Goal: Transaction & Acquisition: Purchase product/service

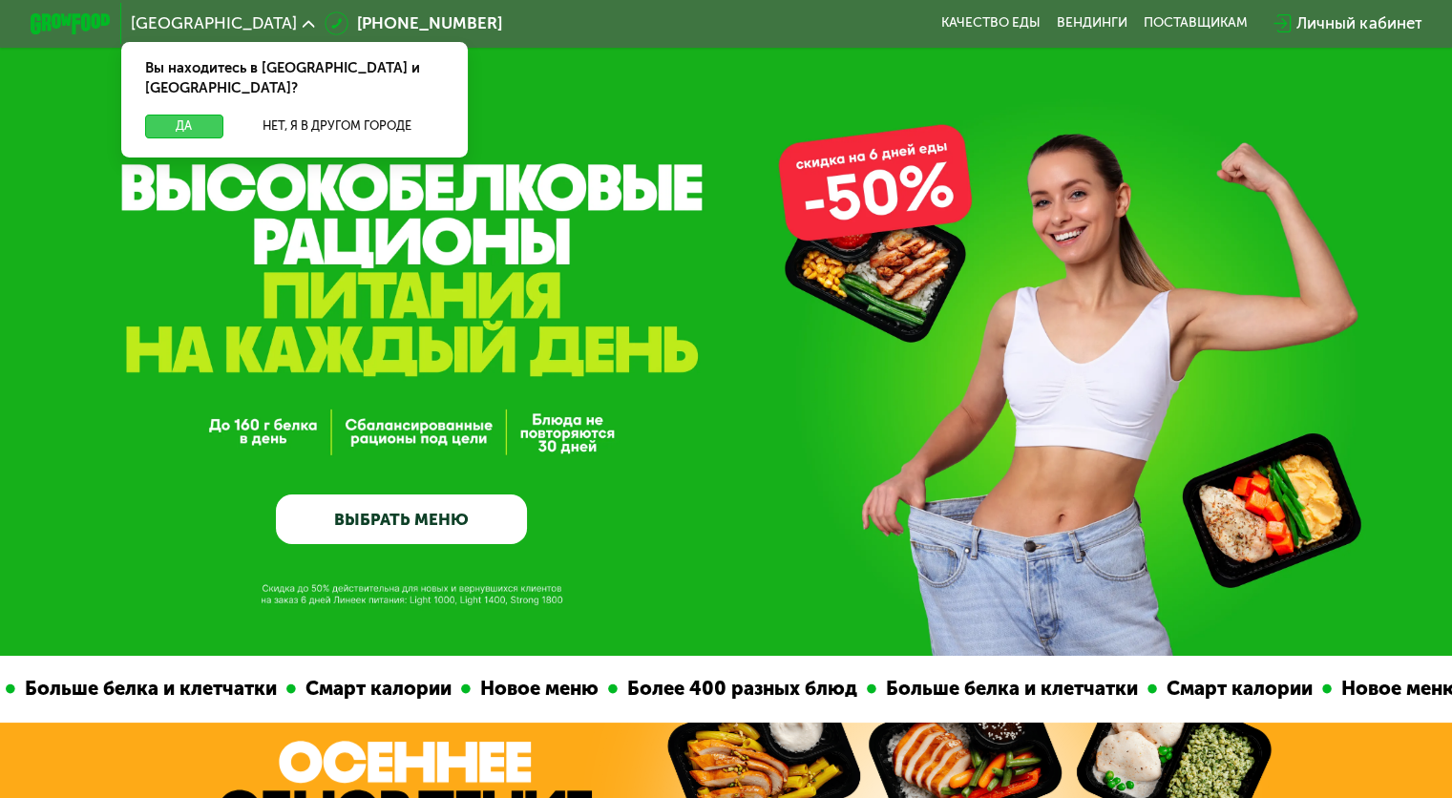
click at [191, 115] on button "Да" at bounding box center [183, 127] width 77 height 24
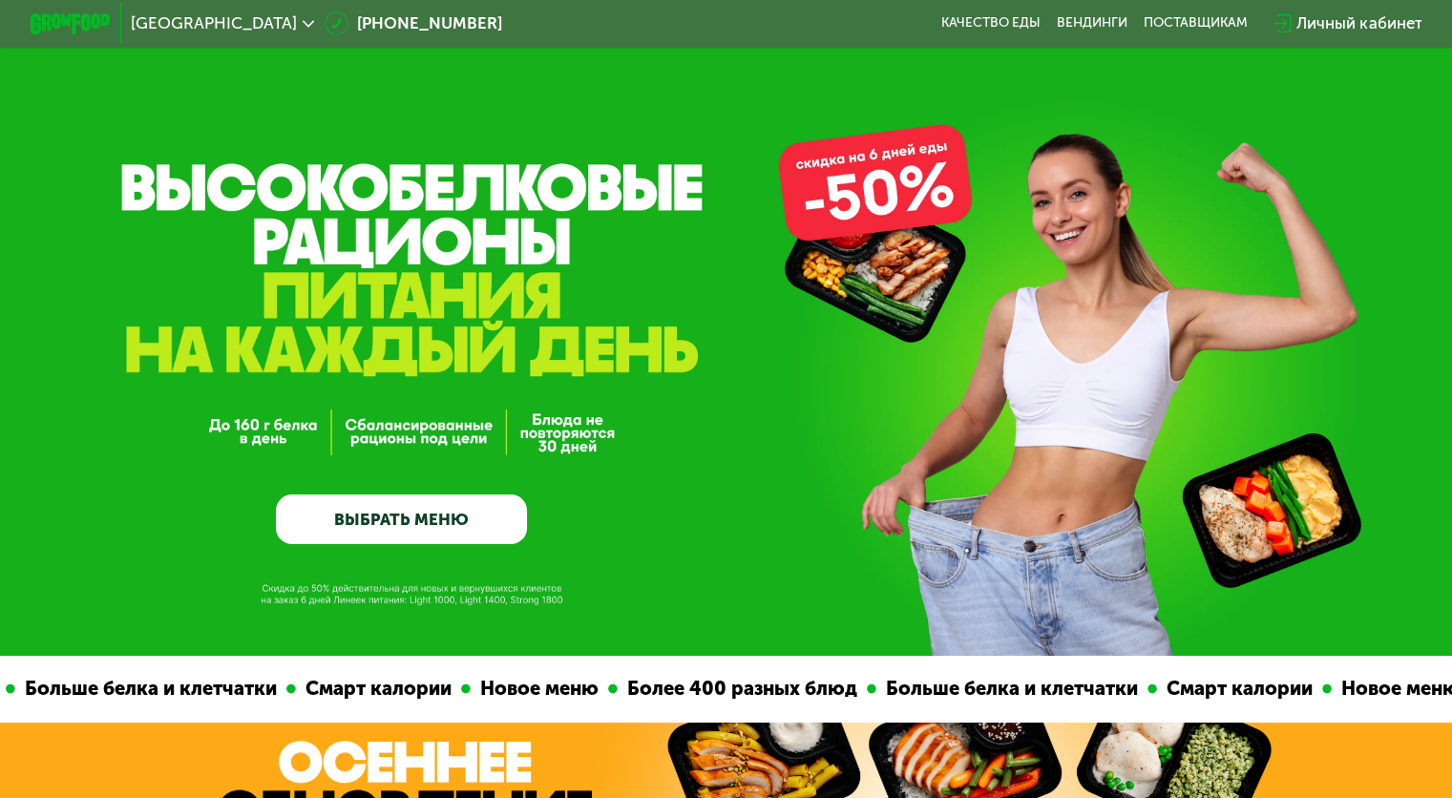
click at [420, 530] on link "ВЫБРАТЬ МЕНЮ" at bounding box center [401, 519] width 251 height 51
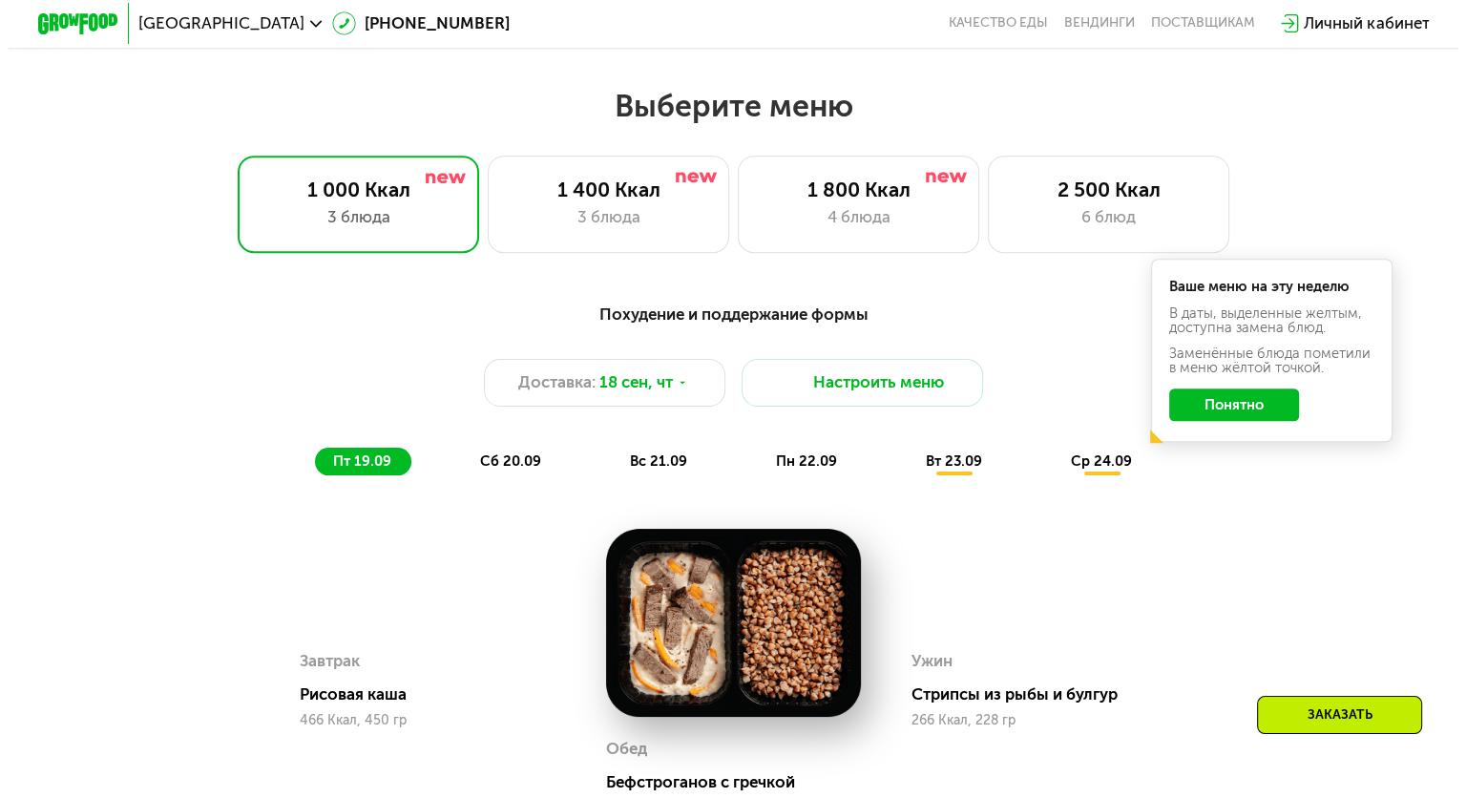
scroll to position [1283, 0]
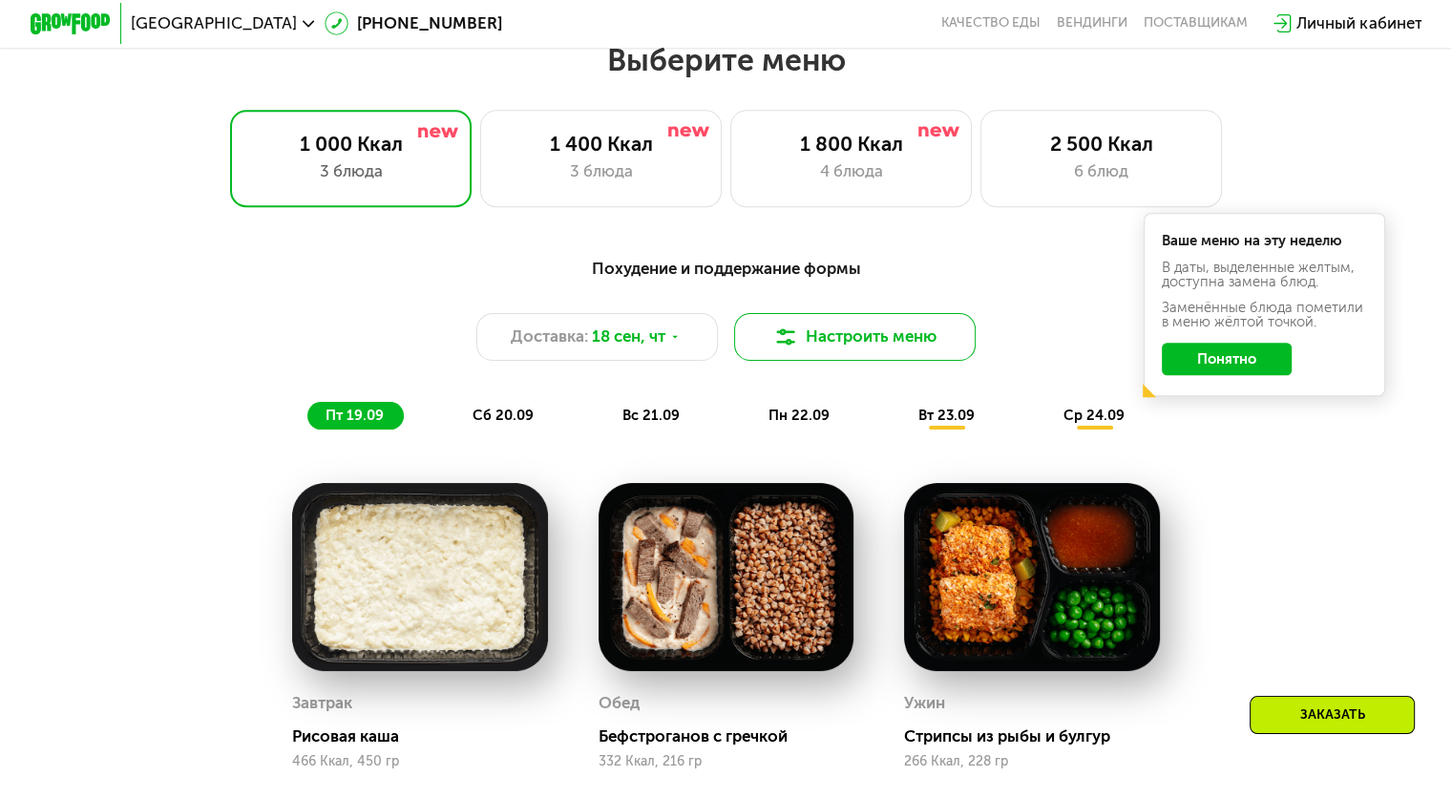
click at [928, 330] on button "Настроить меню" at bounding box center [855, 337] width 242 height 49
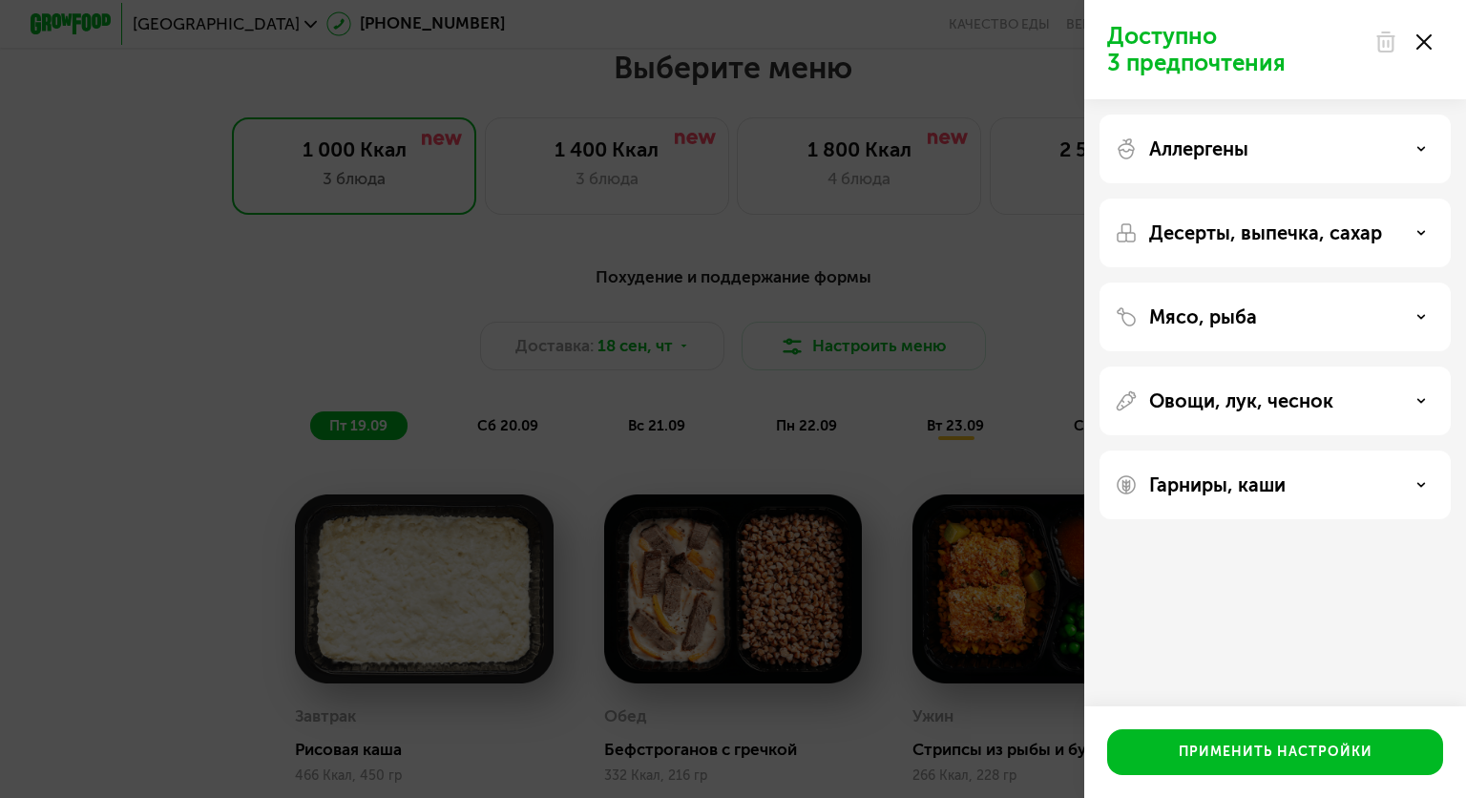
click at [1393, 294] on div "Мясо, рыба" at bounding box center [1275, 317] width 351 height 69
click at [1413, 314] on div "Мясо, рыба" at bounding box center [1275, 316] width 321 height 23
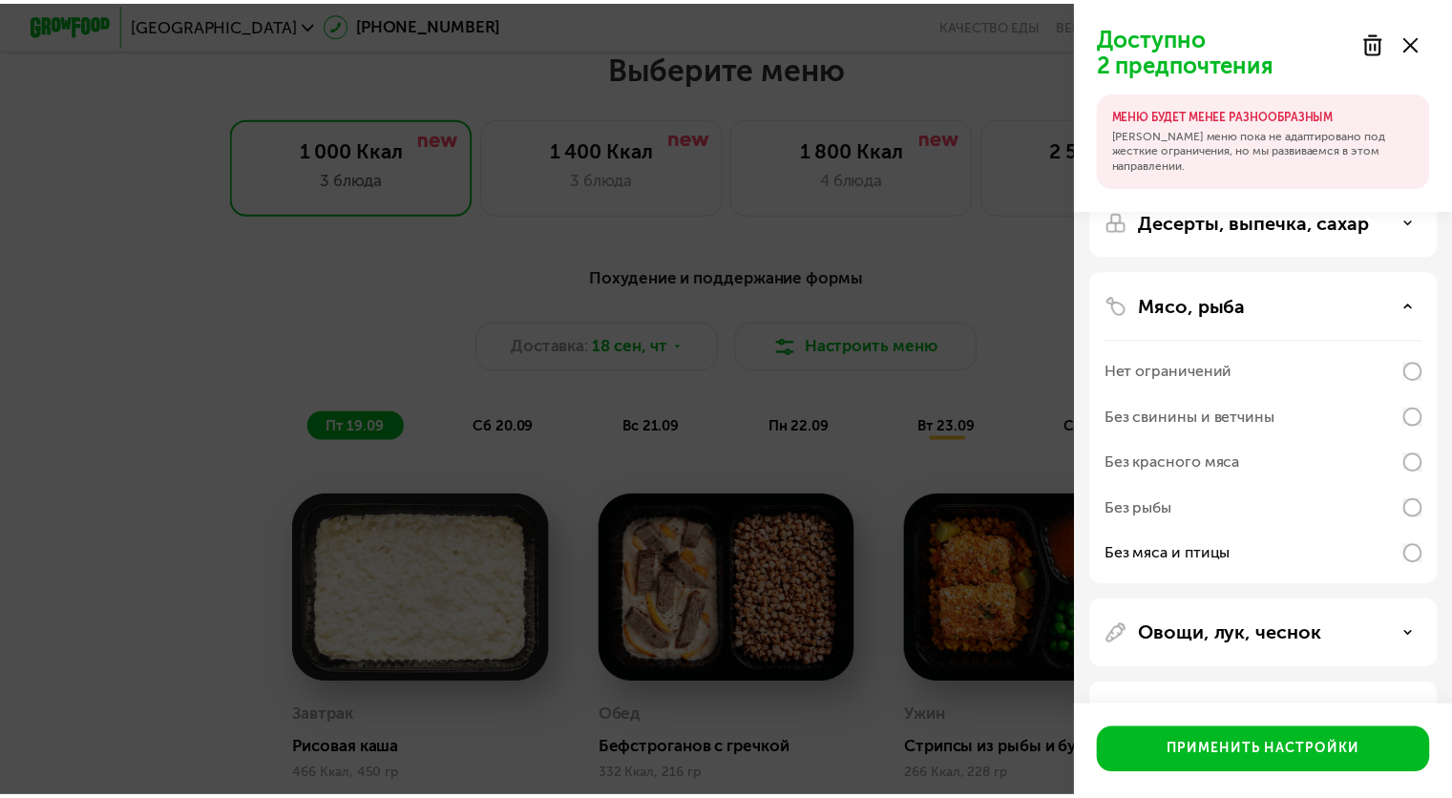
scroll to position [172, 0]
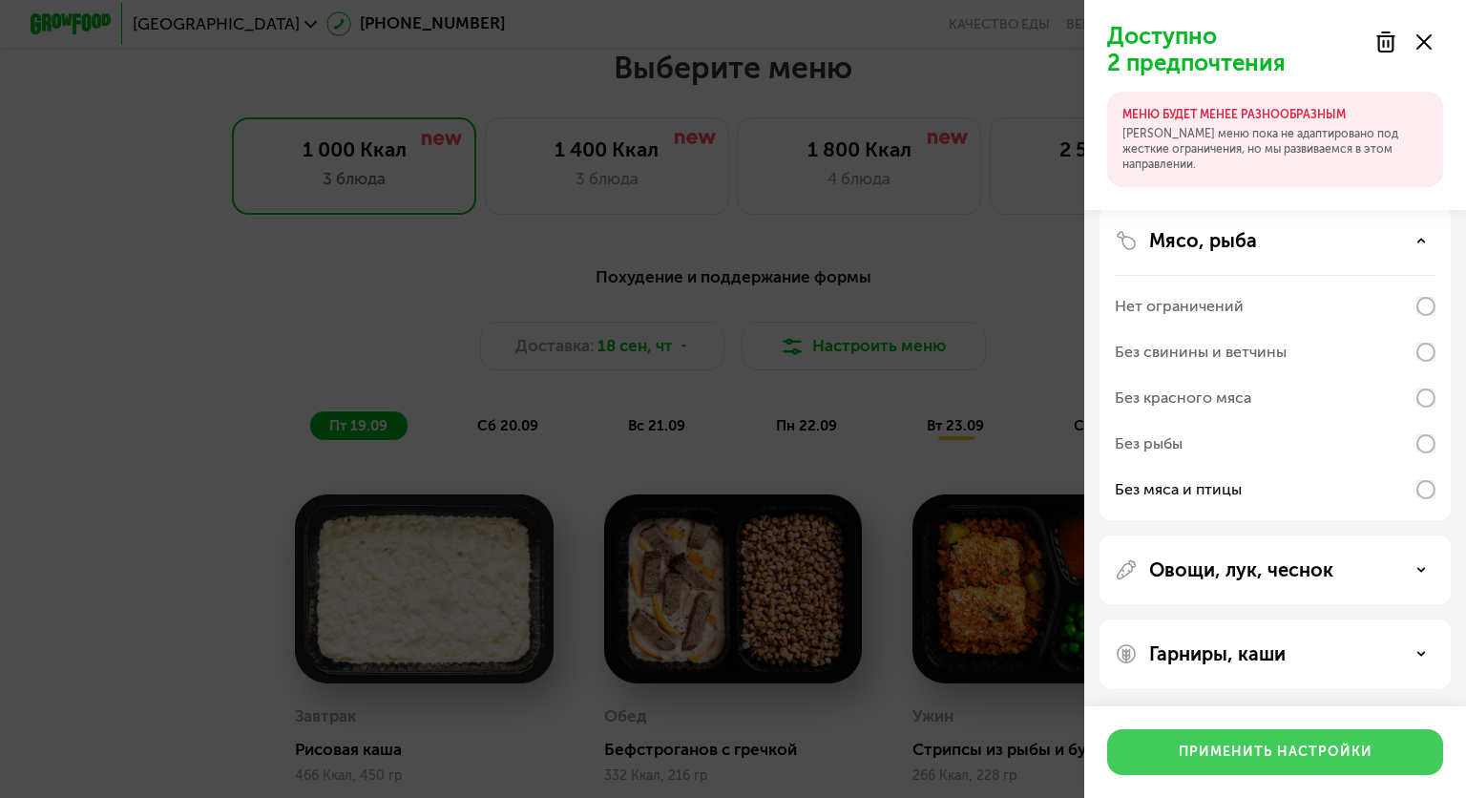
click at [1256, 748] on div "Применить настройки" at bounding box center [1276, 752] width 194 height 19
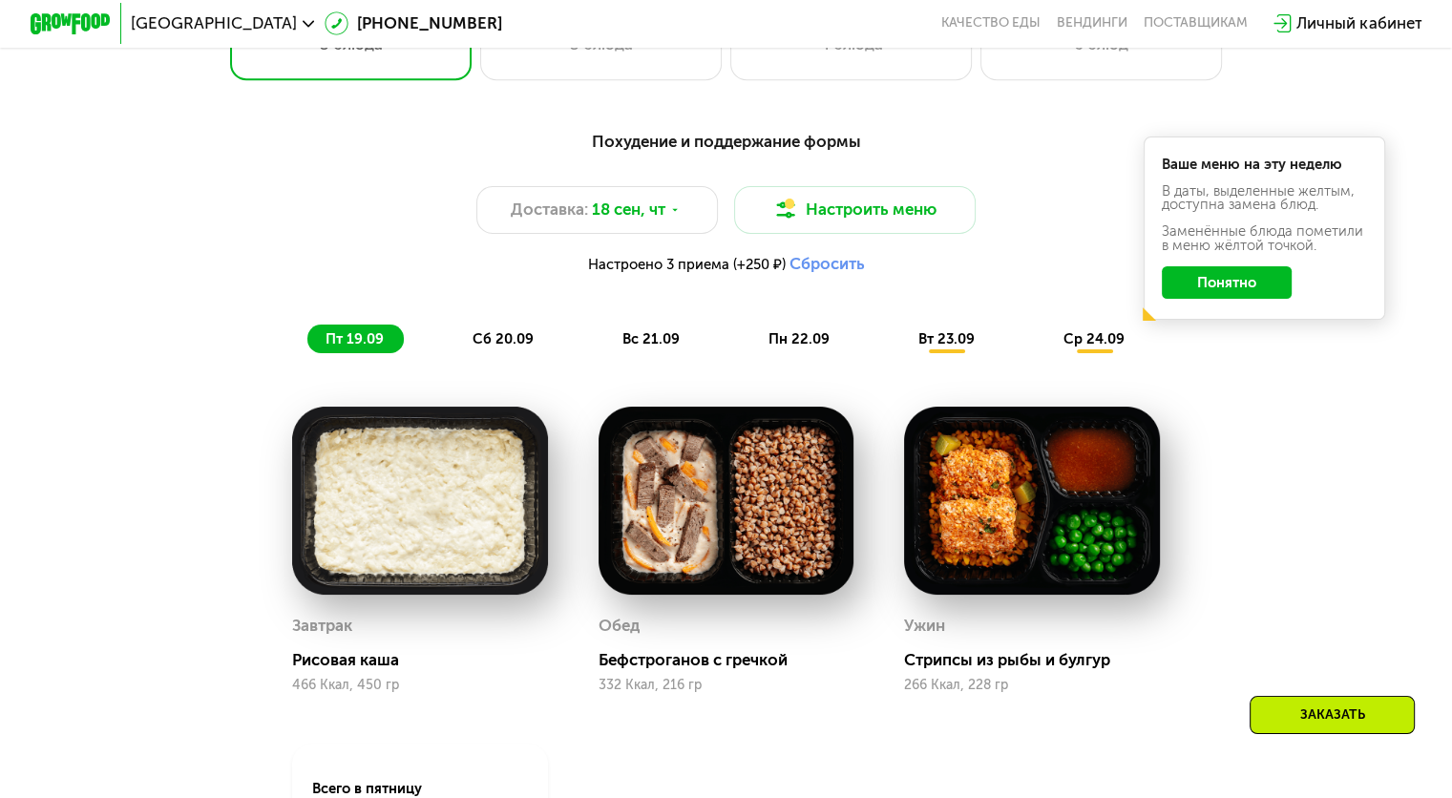
scroll to position [1504, 0]
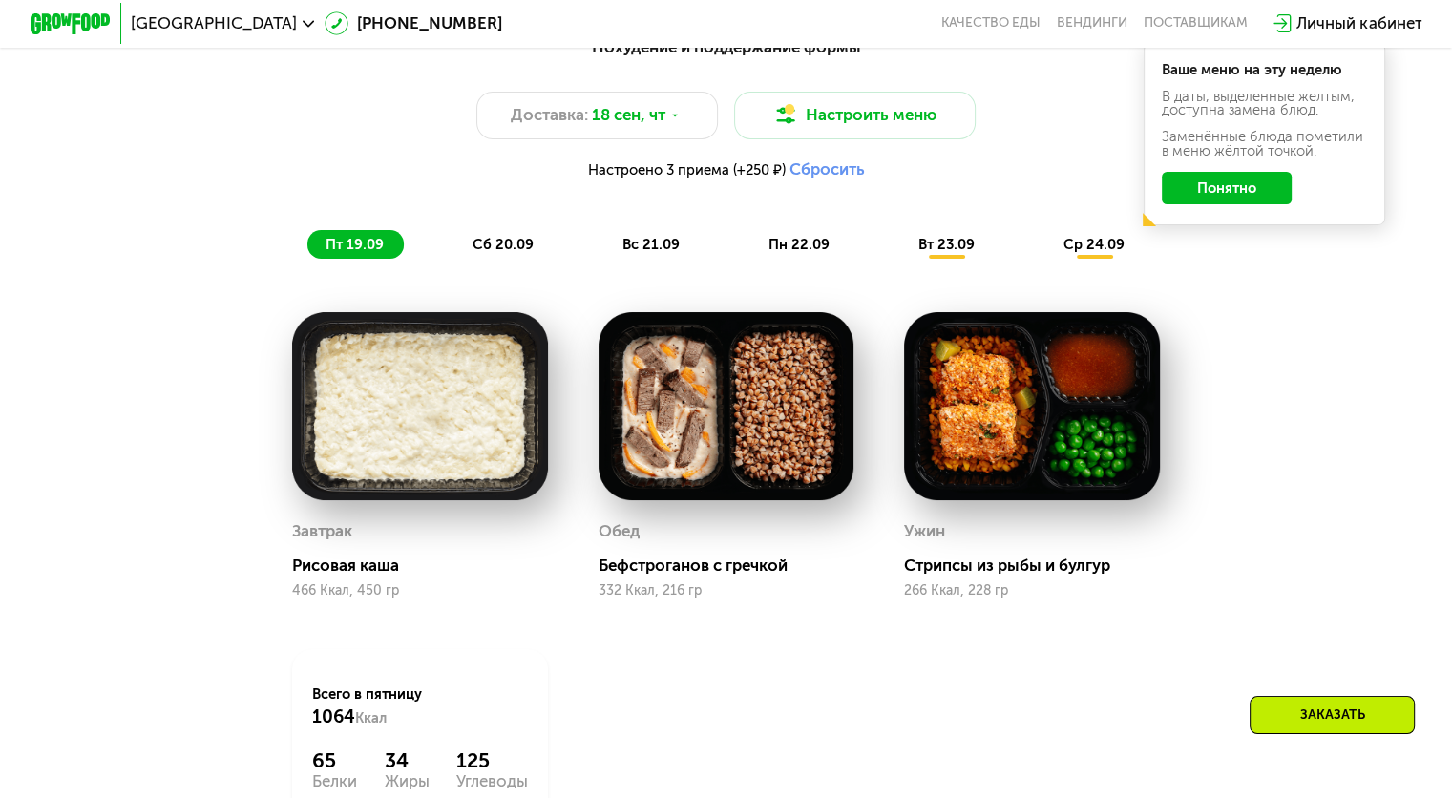
click at [475, 245] on span "сб 20.09" at bounding box center [502, 244] width 61 height 17
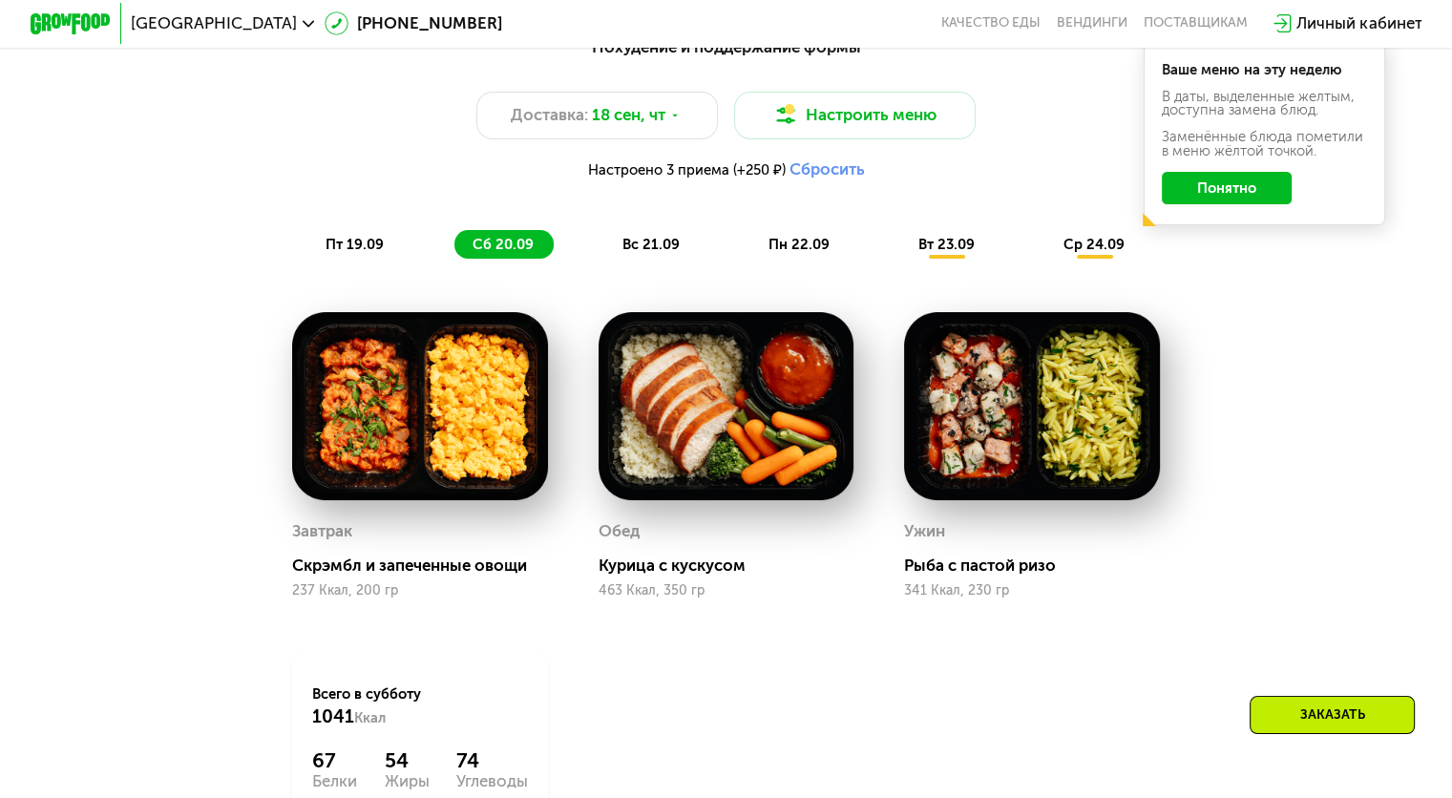
click at [1260, 198] on button "Понятно" at bounding box center [1227, 188] width 130 height 32
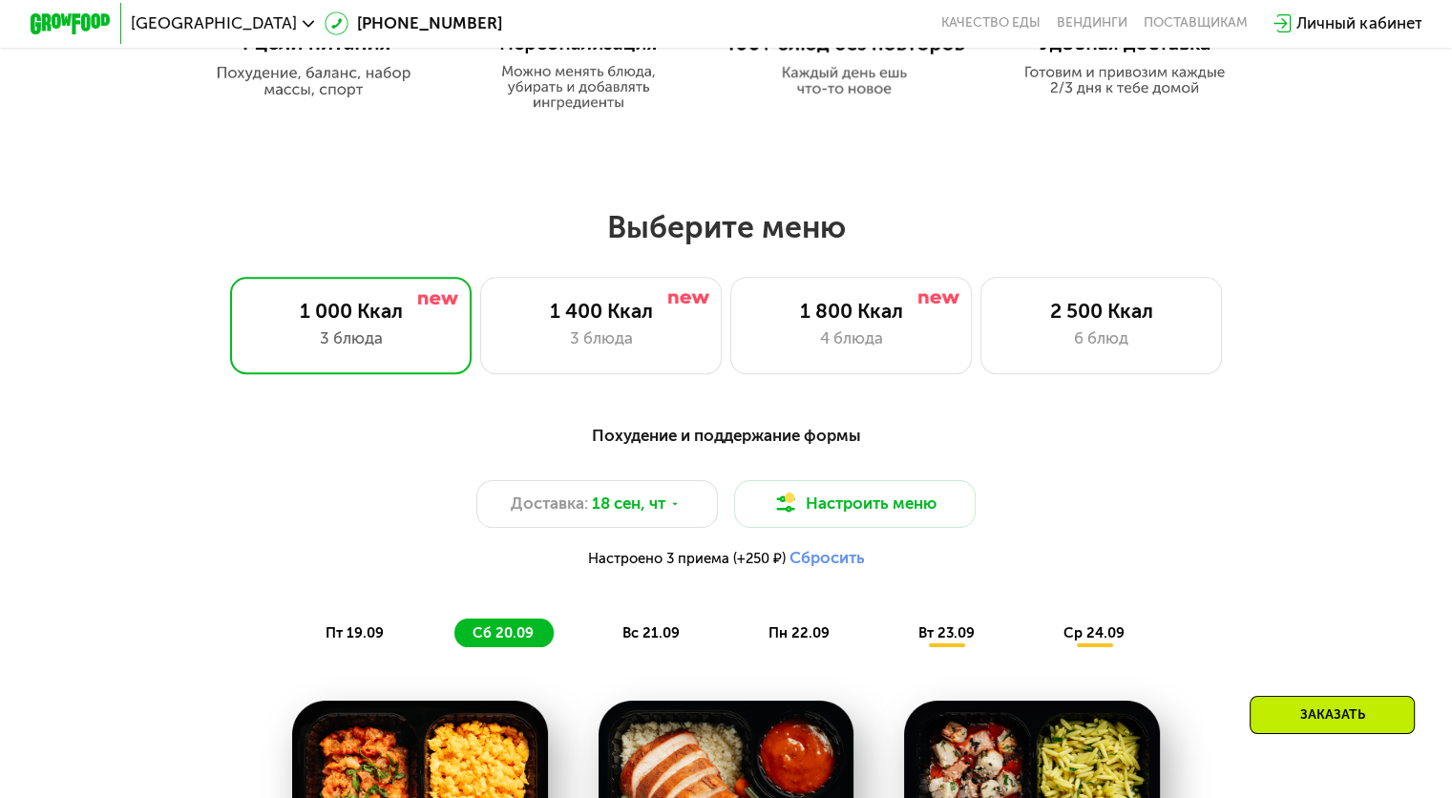
scroll to position [1119, 0]
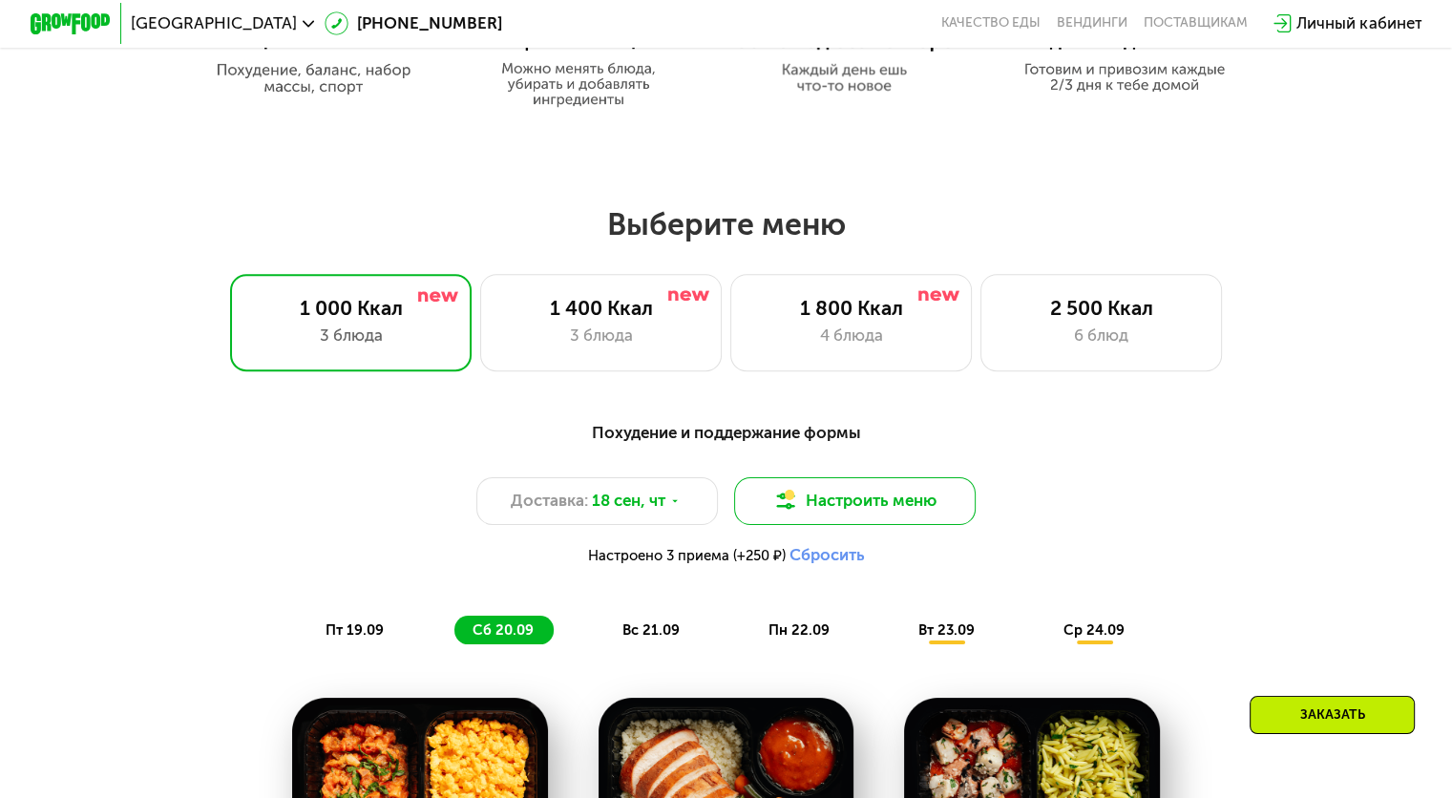
click at [836, 508] on button "Настроить меню" at bounding box center [855, 501] width 242 height 49
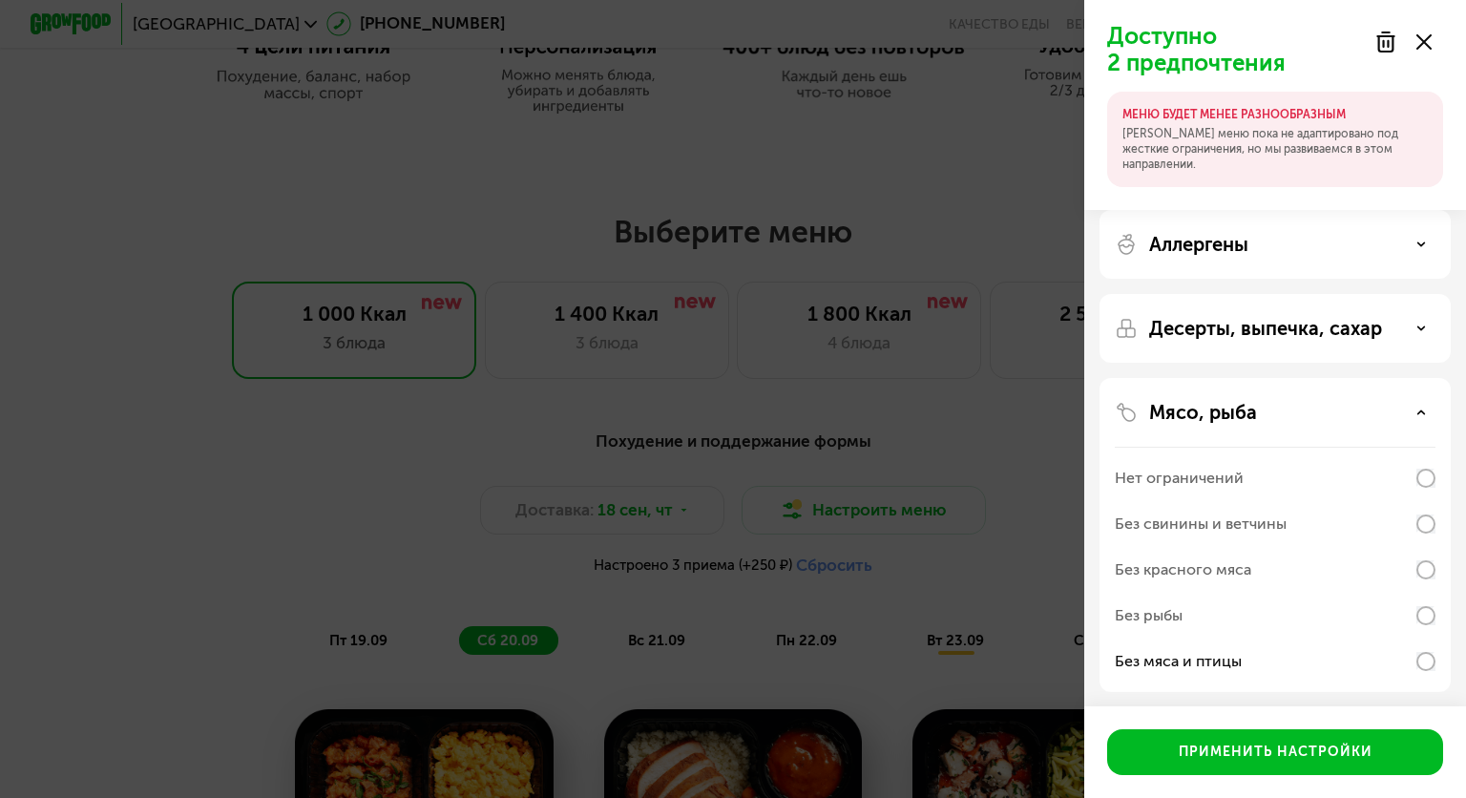
click at [1425, 34] on icon at bounding box center [1423, 41] width 15 height 15
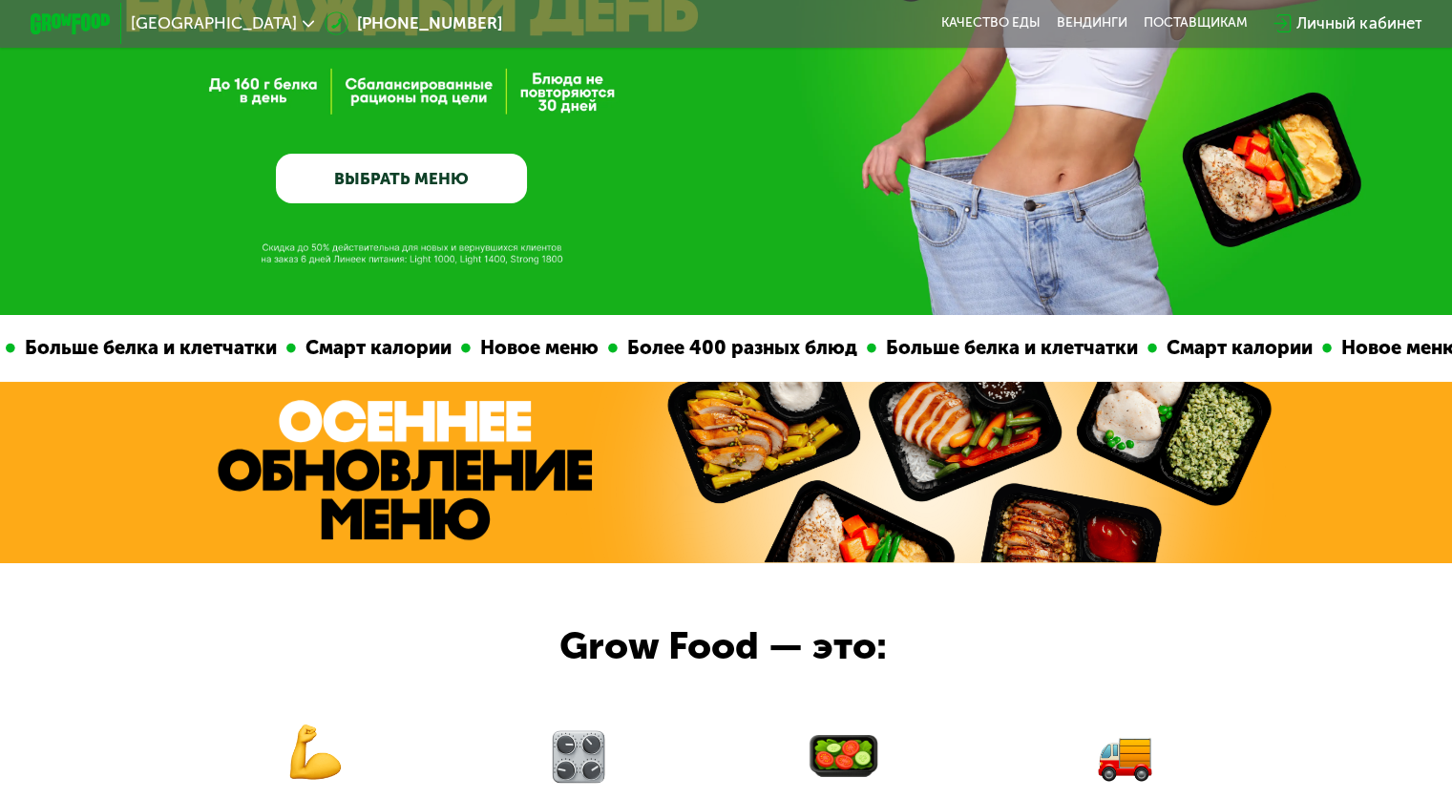
scroll to position [0, 0]
